Goal: Check status

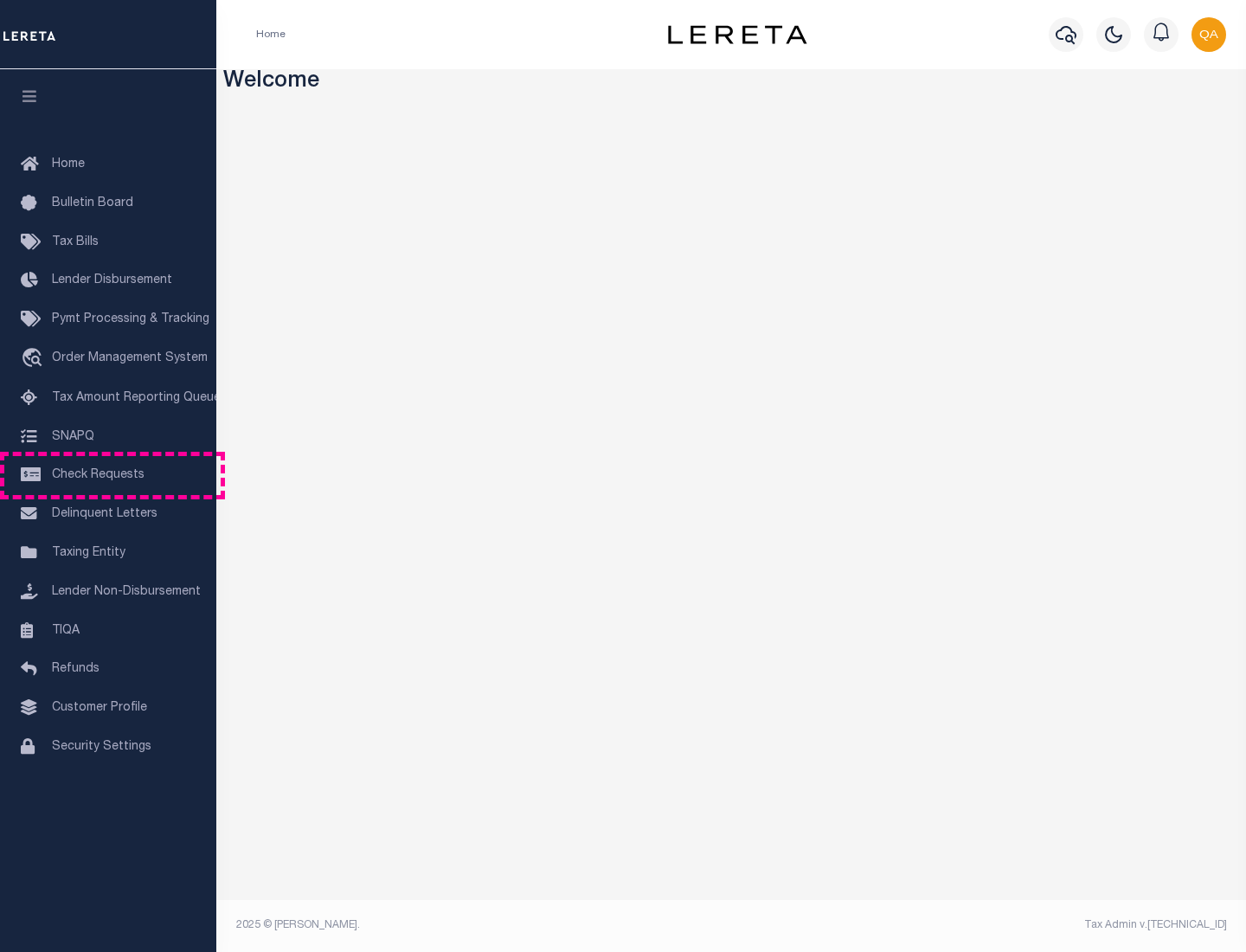
click at [108, 475] on span "Check Requests" at bounding box center [97, 475] width 92 height 12
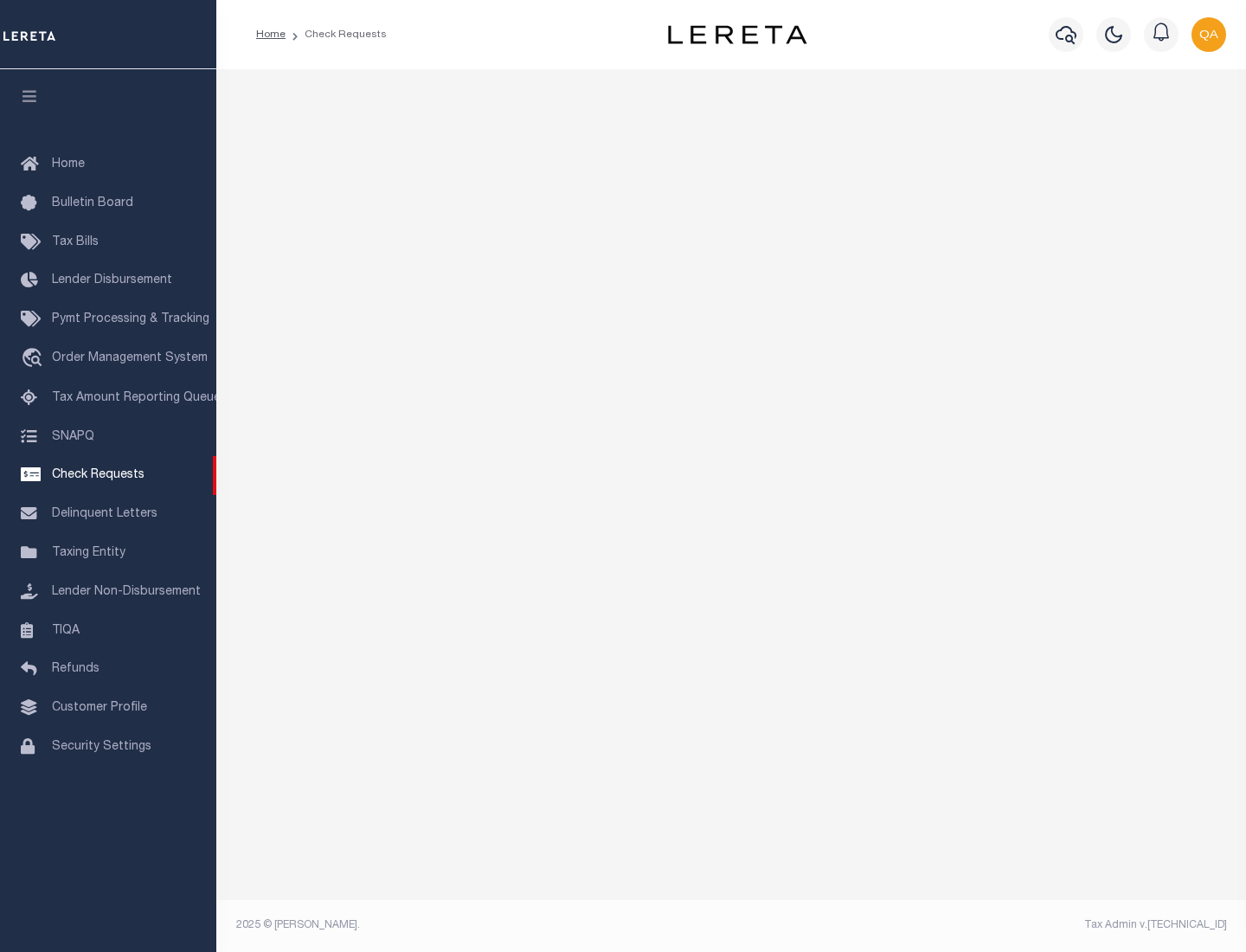
select select "50"
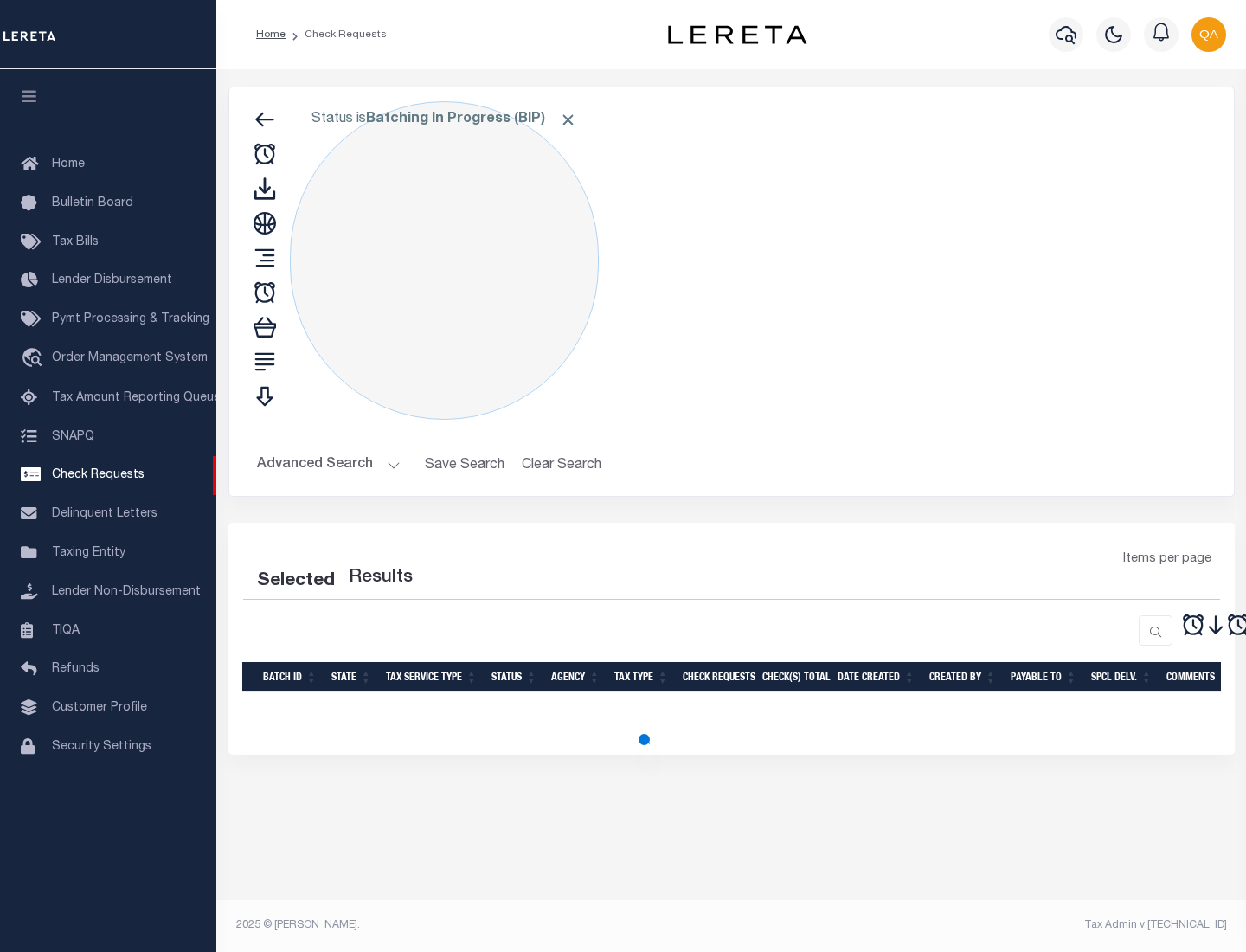
select select "50"
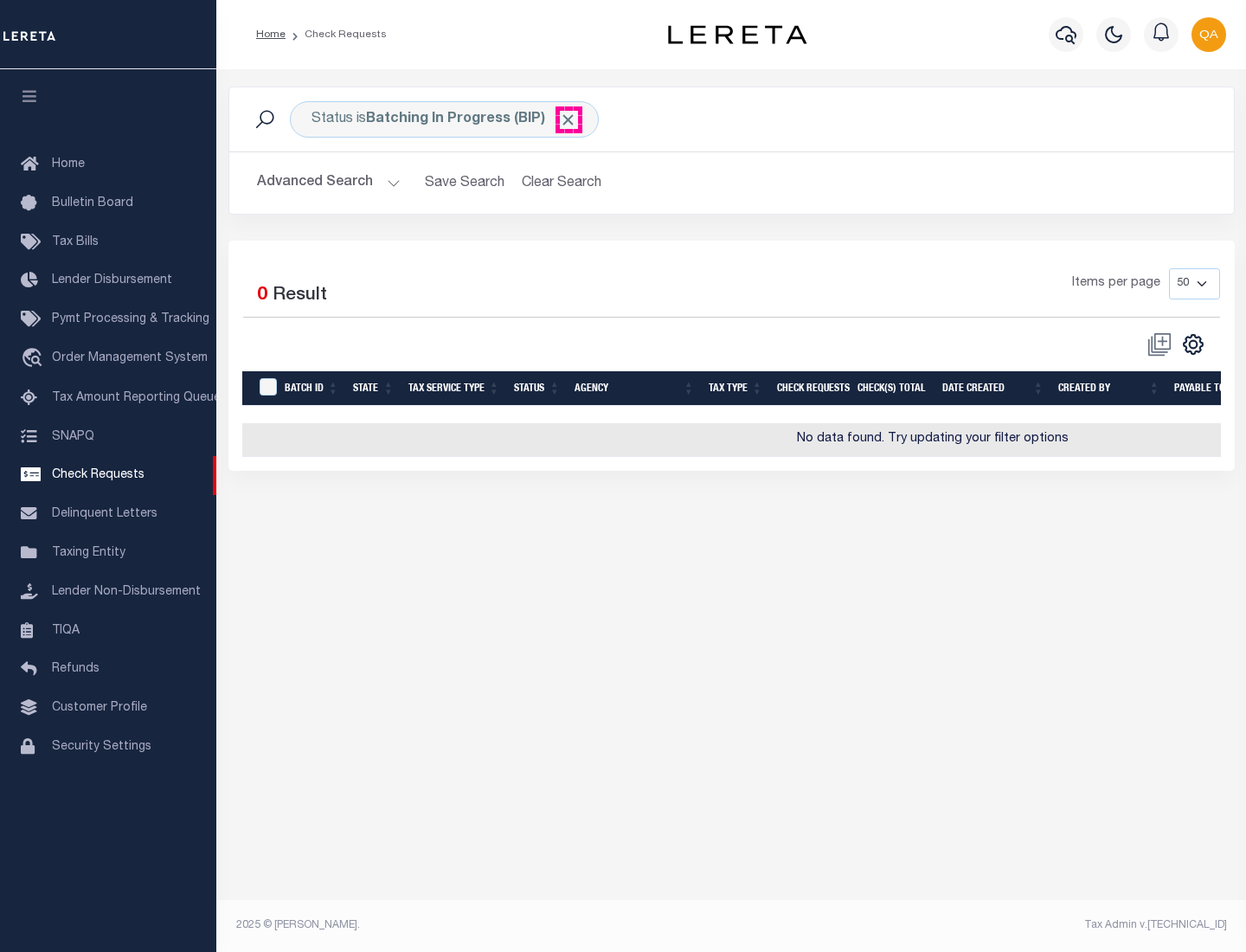
click at [568, 119] on span "Click to Remove" at bounding box center [568, 119] width 18 height 18
